Goal: Task Accomplishment & Management: Complete application form

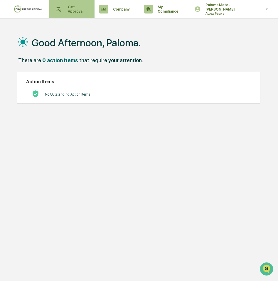
click at [83, 11] on p "Get Approval" at bounding box center [75, 9] width 25 height 9
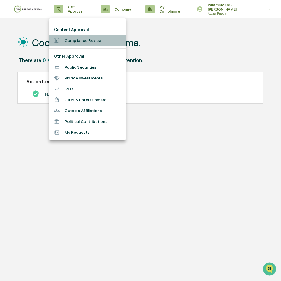
click at [79, 40] on li "Compliance Review" at bounding box center [87, 40] width 76 height 11
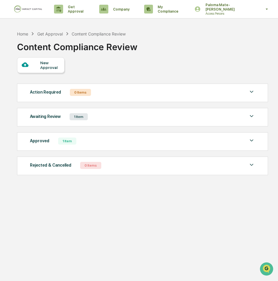
click at [117, 118] on div "Awaiting Review 1 Item" at bounding box center [142, 117] width 225 height 8
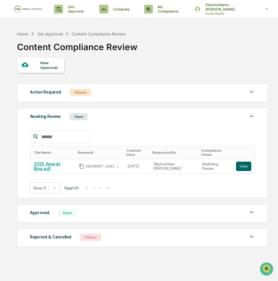
click at [50, 68] on div "New Approval" at bounding box center [50, 64] width 20 height 9
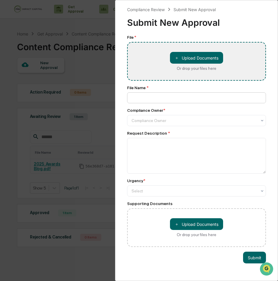
type input "**********"
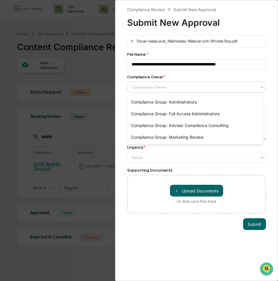
click at [171, 87] on div at bounding box center [194, 87] width 126 height 6
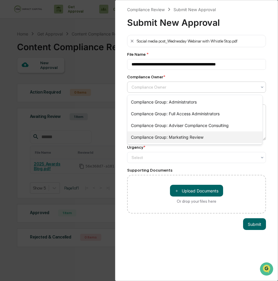
click at [170, 134] on div "Compliance Group: Marketing Review" at bounding box center [194, 137] width 135 height 12
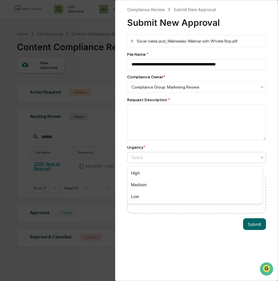
click at [168, 160] on div at bounding box center [194, 158] width 126 height 6
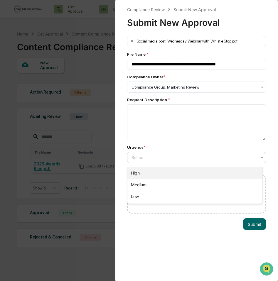
click at [168, 173] on div "High" at bounding box center [194, 173] width 135 height 12
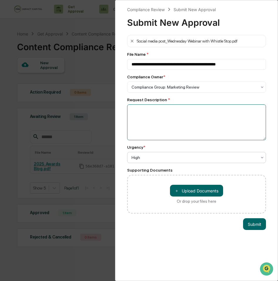
click at [172, 116] on textarea at bounding box center [196, 122] width 139 height 36
type textarea "*"
type textarea "**********"
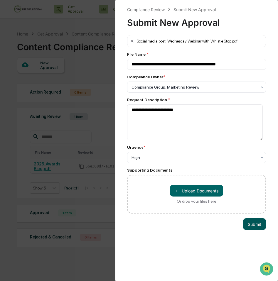
click at [244, 225] on button "Submit" at bounding box center [254, 224] width 23 height 12
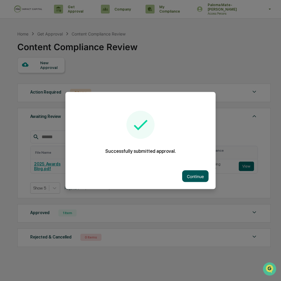
click at [198, 177] on button "Continue" at bounding box center [195, 176] width 26 height 12
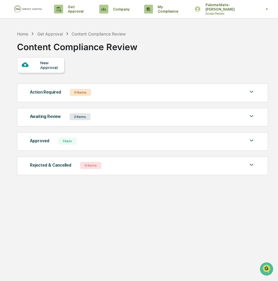
click at [245, 137] on div "Approved 1 Item File Name Review Id Created Date Requested By Compliance Owner …" at bounding box center [142, 141] width 251 height 18
click at [253, 138] on img at bounding box center [251, 140] width 7 height 7
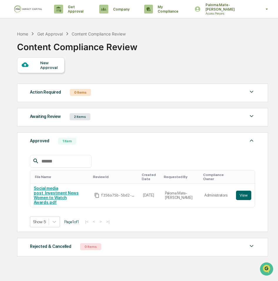
click at [116, 140] on div "Approved 1 Item" at bounding box center [142, 141] width 225 height 8
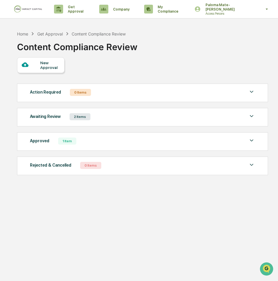
click at [120, 121] on div "Awaiting Review 2 Items" at bounding box center [142, 117] width 225 height 8
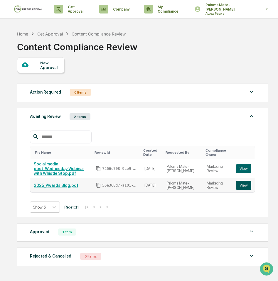
click at [244, 181] on button "View" at bounding box center [243, 185] width 15 height 9
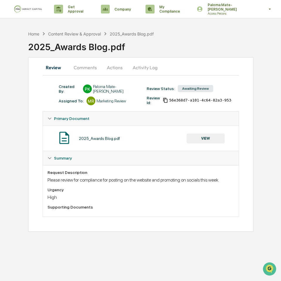
click at [196, 104] on div "Review Id: 56e368d7-a101-4c64-82a3-953c482f546b" at bounding box center [188, 100] width 88 height 9
click at [89, 33] on div "Content Review & Approval" at bounding box center [74, 33] width 53 height 5
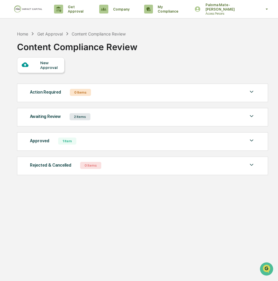
click at [100, 120] on div "Awaiting Review 2 Items" at bounding box center [142, 117] width 225 height 8
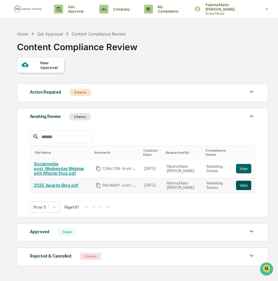
click at [242, 185] on button "View" at bounding box center [243, 185] width 15 height 9
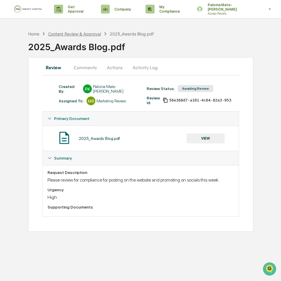
click at [90, 35] on div "Content Review & Approval" at bounding box center [74, 33] width 53 height 5
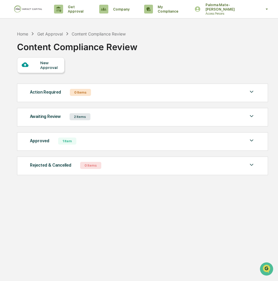
click at [253, 118] on img at bounding box center [251, 116] width 7 height 7
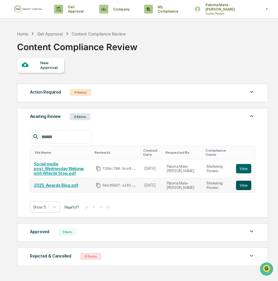
click at [242, 181] on button "View" at bounding box center [243, 185] width 15 height 9
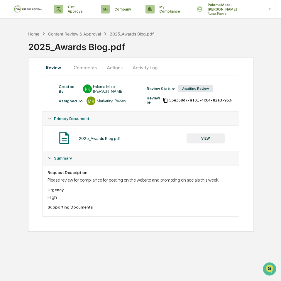
click at [139, 68] on button "Activity Log" at bounding box center [145, 67] width 34 height 14
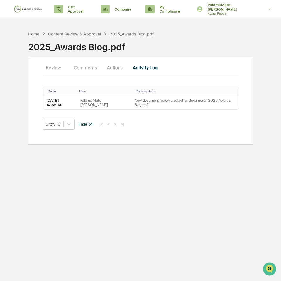
click at [108, 70] on button "Actions" at bounding box center [115, 67] width 26 height 14
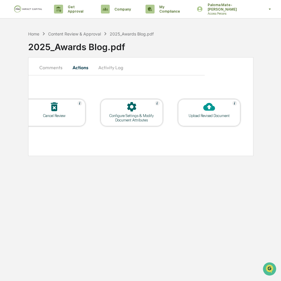
scroll to position [0, 36]
click at [58, 68] on button "Comments" at bounding box center [49, 67] width 33 height 14
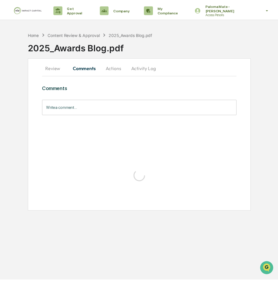
scroll to position [0, 0]
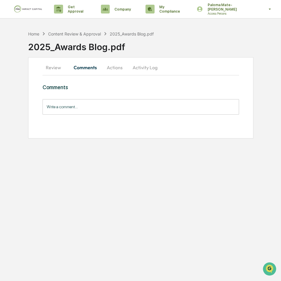
click at [55, 70] on button "Review" at bounding box center [56, 67] width 26 height 14
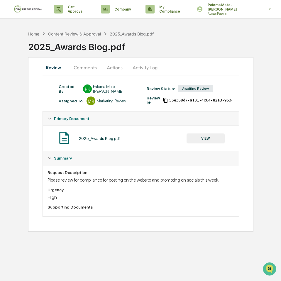
click at [81, 32] on div "Content Review & Approval" at bounding box center [74, 33] width 53 height 5
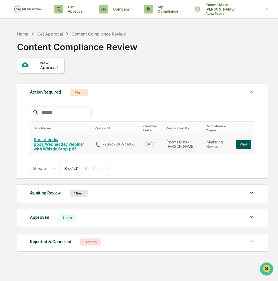
click at [244, 142] on button "View" at bounding box center [243, 144] width 15 height 9
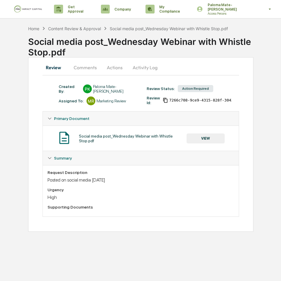
click at [85, 69] on button "Comments" at bounding box center [85, 67] width 33 height 14
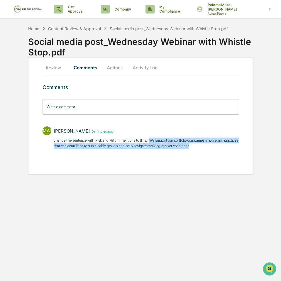
drag, startPoint x: 161, startPoint y: 141, endPoint x: 72, endPoint y: 154, distance: 90.1
click at [72, 149] on p "change the sentence with Risk and Return mentions to this: "We support our port…" at bounding box center [147, 143] width 186 height 11
copy p "We support our portfolio companies in pursuing practices that can contribute to…"
click at [114, 69] on button "Actions" at bounding box center [115, 67] width 26 height 14
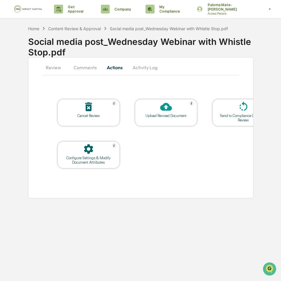
click at [159, 112] on div at bounding box center [166, 107] width 59 height 13
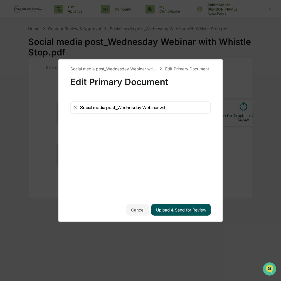
click at [181, 209] on button "Upload & Send for Review" at bounding box center [181, 210] width 60 height 12
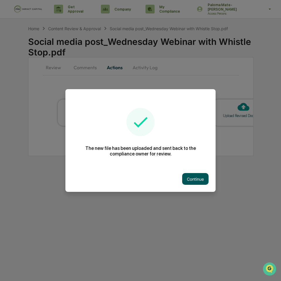
click at [193, 180] on button "Continue" at bounding box center [195, 179] width 26 height 12
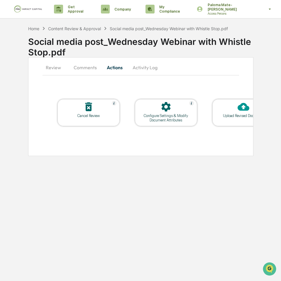
click at [50, 65] on button "Review" at bounding box center [56, 67] width 26 height 14
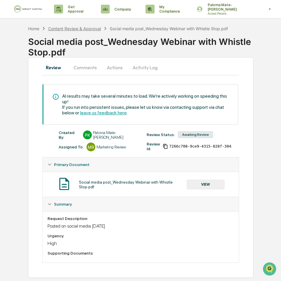
click at [77, 29] on div "Content Review & Approval" at bounding box center [74, 28] width 53 height 5
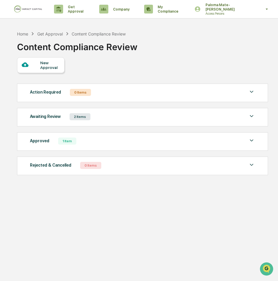
click at [106, 123] on div "Awaiting Review 2 Items File Name Review Id Created Date Requested By Complianc…" at bounding box center [142, 117] width 251 height 18
click at [108, 120] on div "Awaiting Review 2 Items" at bounding box center [142, 117] width 225 height 8
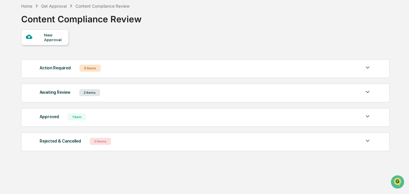
click at [69, 93] on div "Awaiting Review" at bounding box center [55, 92] width 31 height 8
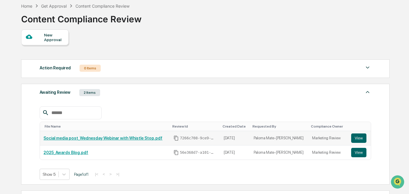
click at [109, 137] on link "Social media post_Wednesday Webinar with Whistle Stop.pdf" at bounding box center [102, 138] width 119 height 5
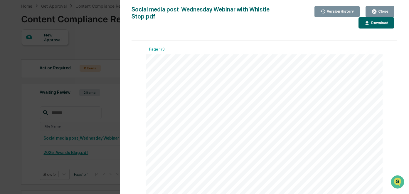
scroll to position [49, 0]
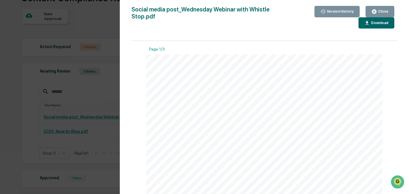
click at [73, 104] on div "Version History [DATE] 06:53 PM Paloma Mate-[PERSON_NAME] [DATE] 06:00 PM Palom…" at bounding box center [204, 97] width 409 height 194
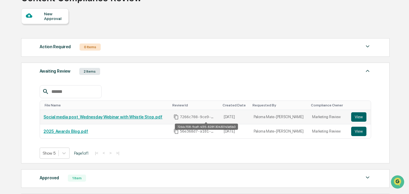
click at [207, 116] on span "7266c708-9ce9-4315-828f-30430143d5b0" at bounding box center [197, 116] width 35 height 5
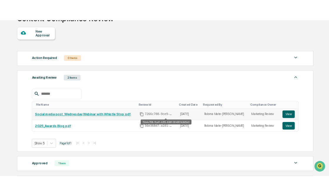
scroll to position [57, 0]
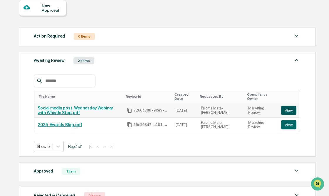
click at [289, 108] on button "View" at bounding box center [288, 110] width 15 height 9
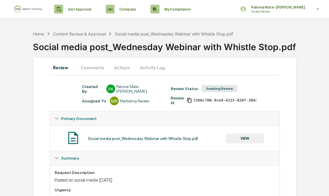
click at [95, 68] on button "Comments" at bounding box center [92, 67] width 33 height 14
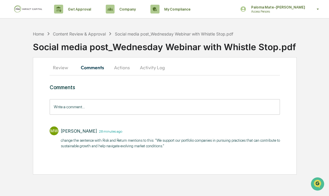
click at [123, 70] on button "Actions" at bounding box center [122, 67] width 26 height 14
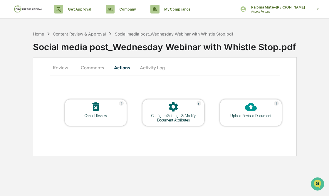
click at [150, 71] on button "Activity Log" at bounding box center [152, 67] width 34 height 14
